Goal: Task Accomplishment & Management: Manage account settings

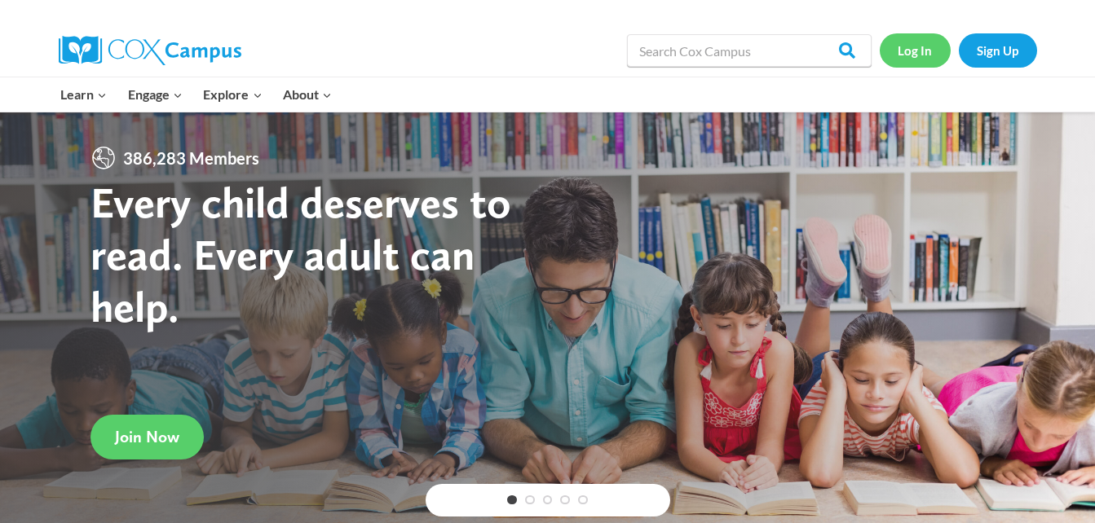
click at [910, 52] on link "Log In" at bounding box center [915, 49] width 71 height 33
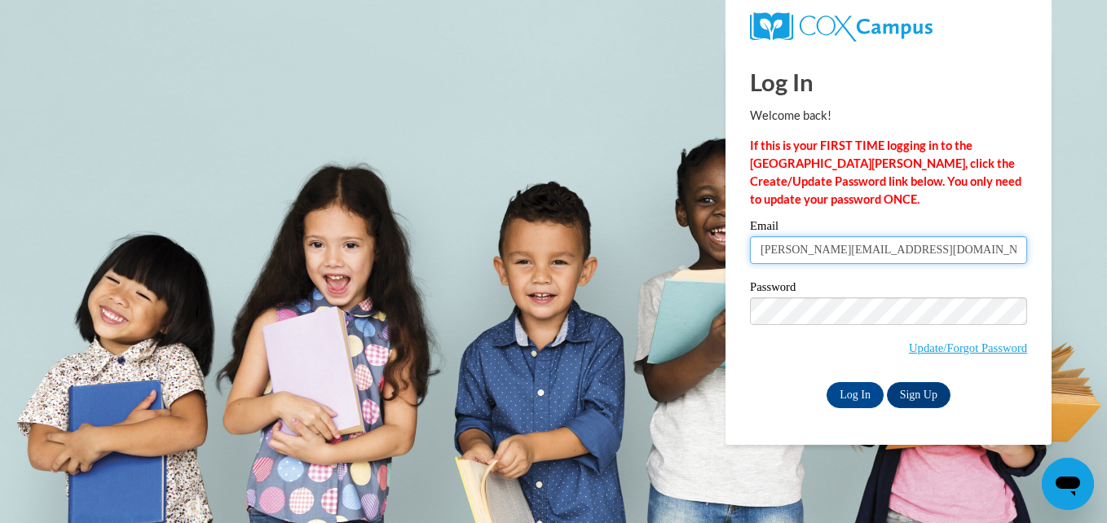
click at [964, 254] on input "branda.rutter27@buckeyehillscc.net" at bounding box center [888, 250] width 277 height 28
click at [827, 254] on input "branda.rutter27@buckeyehillscc.net" at bounding box center [888, 250] width 277 height 28
type input "alissa.perry27@buckeyehillscc.net"
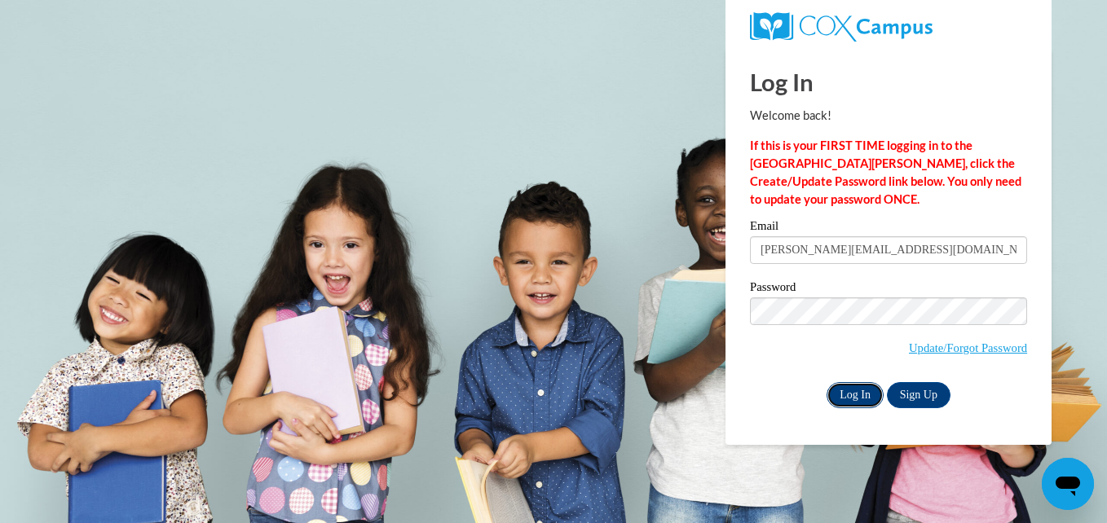
click at [869, 391] on input "Log In" at bounding box center [855, 395] width 57 height 26
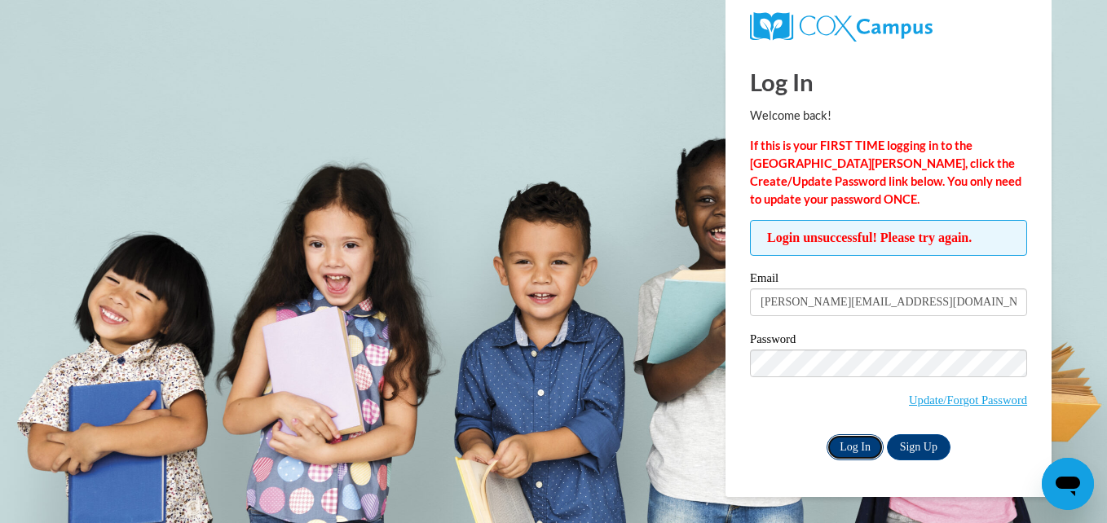
click at [847, 440] on input "Log In" at bounding box center [855, 448] width 57 height 26
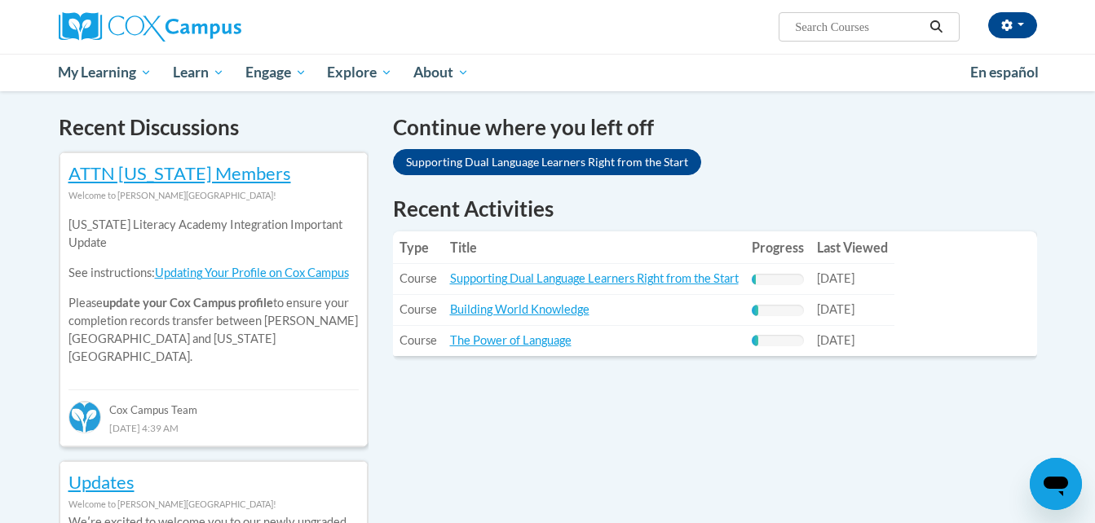
scroll to position [500, 0]
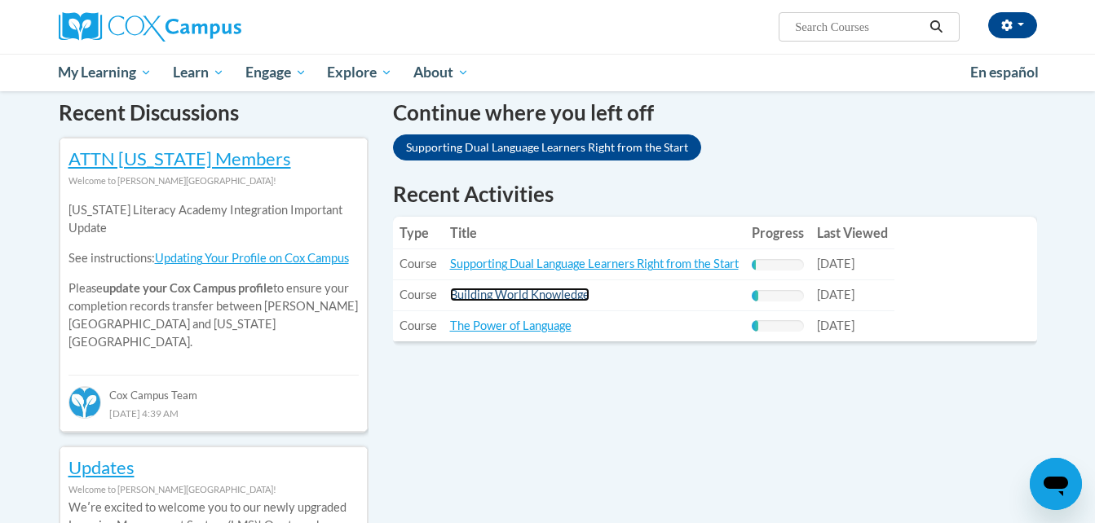
click at [547, 295] on link "Building World Knowledge" at bounding box center [519, 295] width 139 height 14
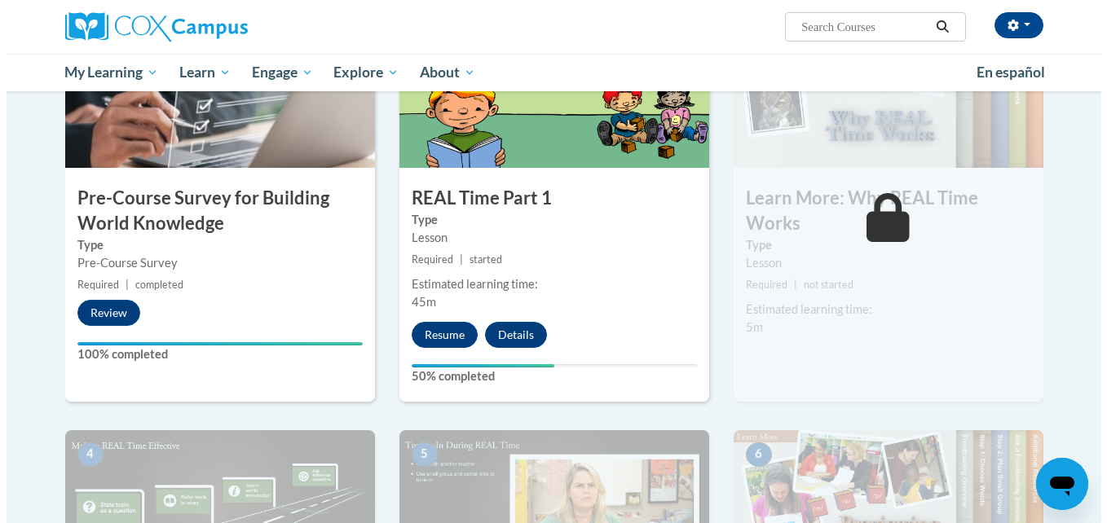
scroll to position [427, 0]
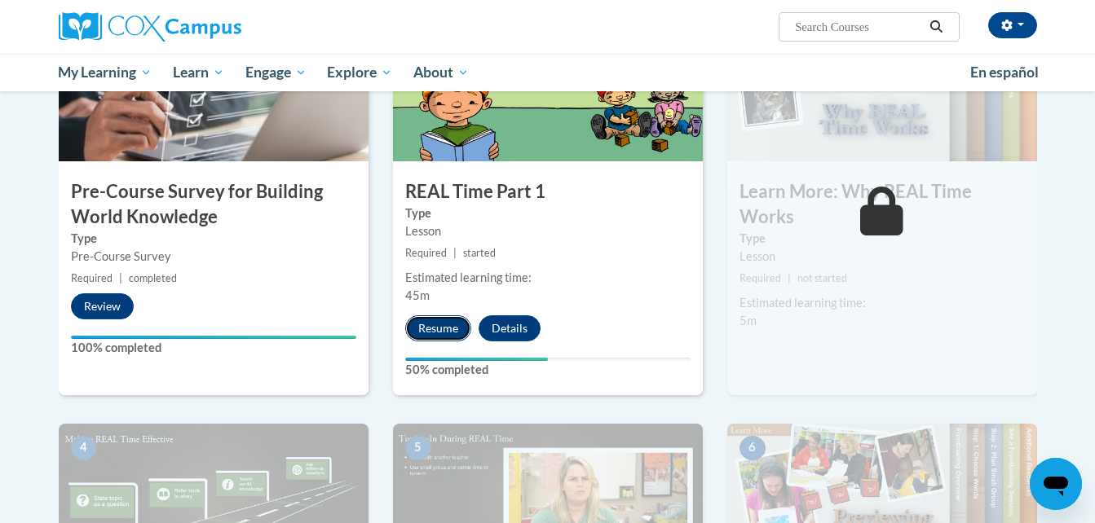
click at [437, 322] on button "Resume" at bounding box center [438, 329] width 66 height 26
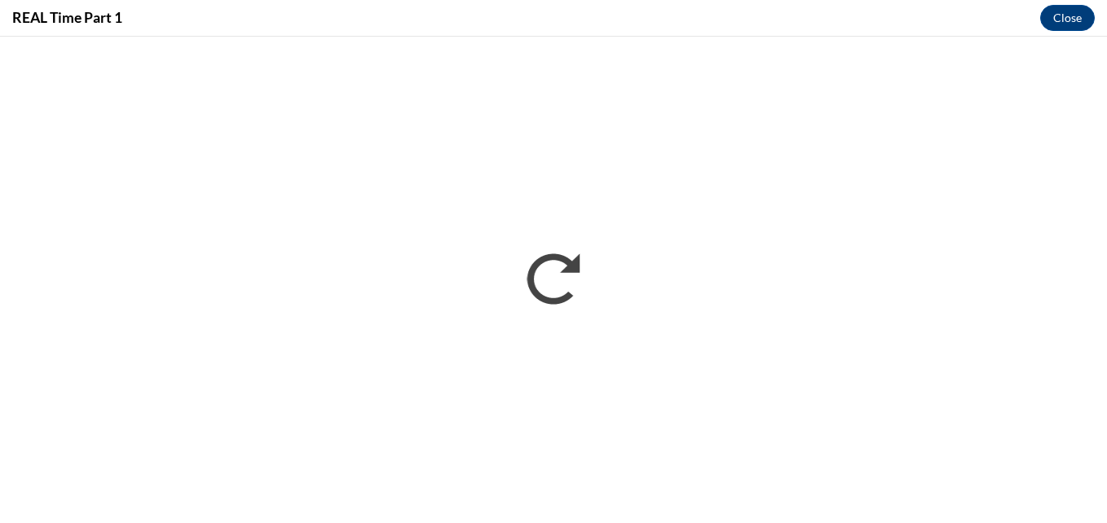
scroll to position [0, 0]
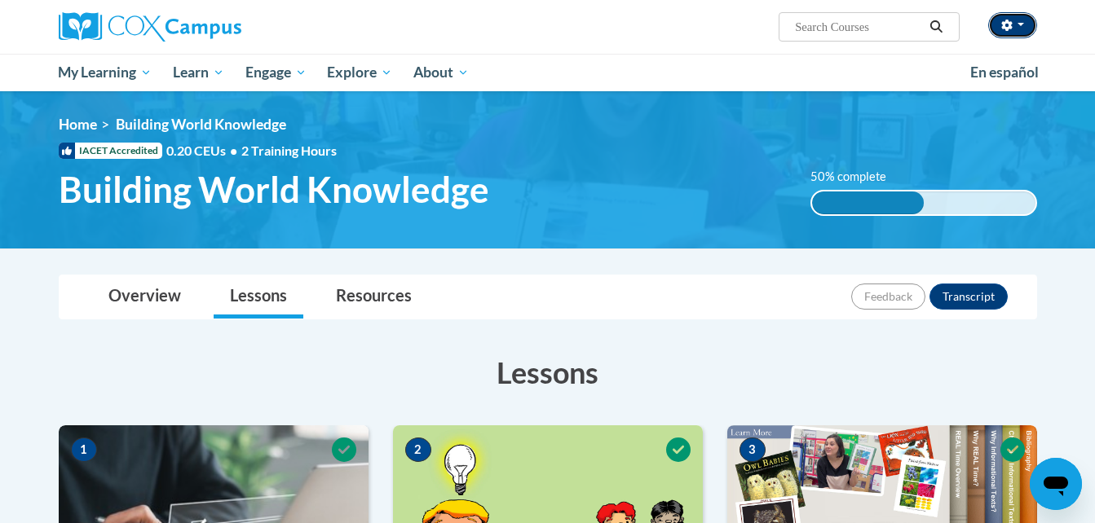
click at [1016, 15] on button "button" at bounding box center [1012, 25] width 49 height 26
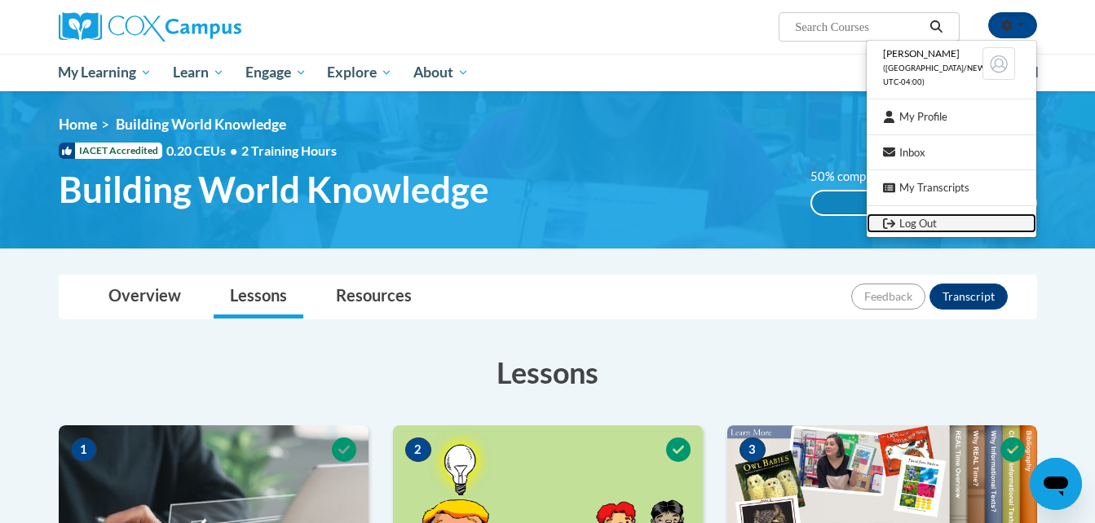
click at [932, 224] on link "Log Out" at bounding box center [952, 224] width 170 height 20
